Goal: Find specific page/section: Find specific page/section

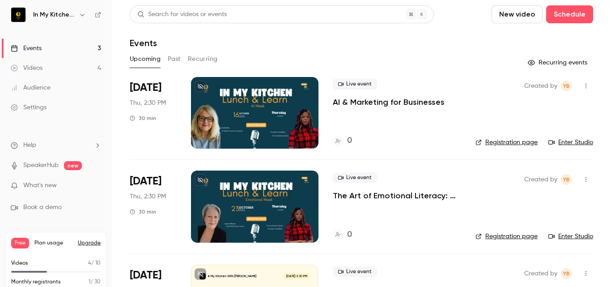
click at [502, 143] on link "Registration page" at bounding box center [507, 142] width 62 height 9
click at [339, 139] on icon at bounding box center [338, 140] width 5 height 5
